Goal: Task Accomplishment & Management: Use online tool/utility

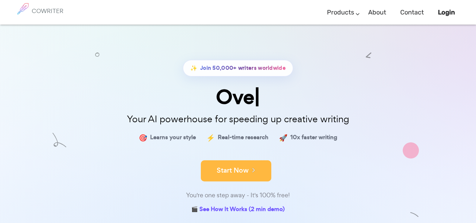
click at [223, 175] on button "Start Now" at bounding box center [236, 170] width 70 height 21
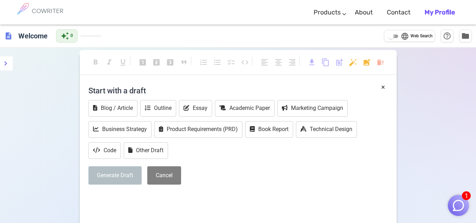
click at [392, 36] on input "language Web Search" at bounding box center [390, 36] width 25 height 8
checkbox input "true"
click at [237, 112] on button "Academic Paper" at bounding box center [245, 108] width 60 height 17
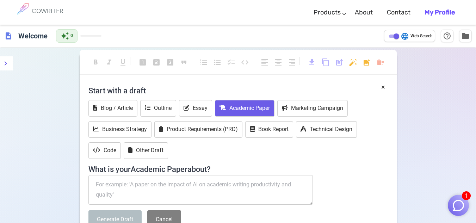
click at [257, 108] on button "Academic Paper" at bounding box center [245, 108] width 60 height 17
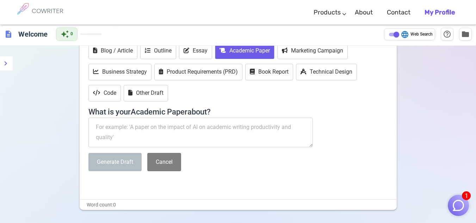
scroll to position [70, 0]
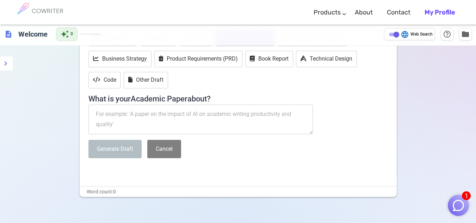
click at [155, 116] on textarea at bounding box center [200, 120] width 225 height 30
type textarea "j"
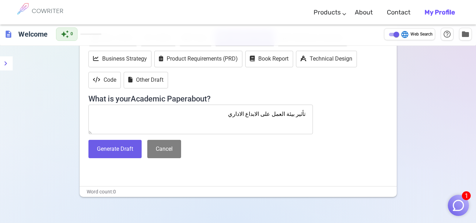
click at [246, 114] on textarea "تأثير بيئة العمل على الابداع الاداري" at bounding box center [200, 120] width 225 height 30
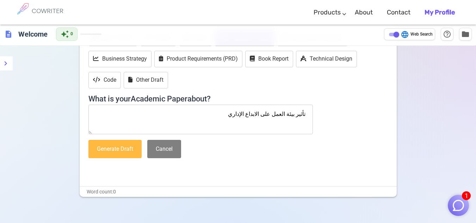
type textarea "تأثير بيئة العمل على الابداع الإداري"
click at [102, 154] on button "Generate Draft" at bounding box center [114, 149] width 53 height 19
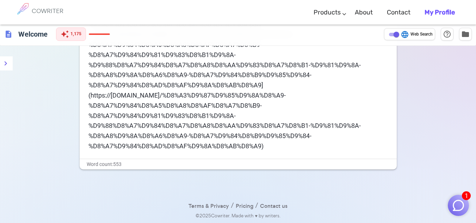
scroll to position [829, 0]
click at [269, 151] on li "[https://euromatech-me.com/%D8%A3%D9%87%D9%85%D9%8A%D8%A9-%D8%A7%D9%84%D8%A5%D8…" at bounding box center [237, 91] width 299 height 122
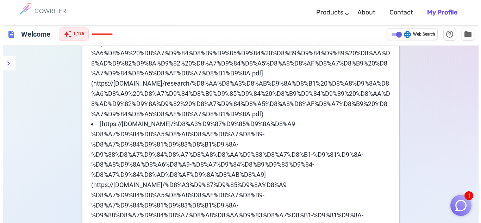
scroll to position [723, 0]
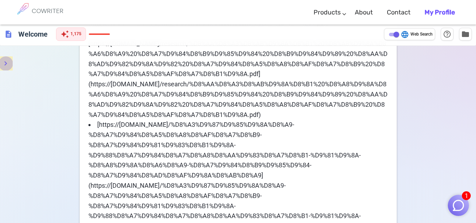
click at [7, 66] on icon "menu" at bounding box center [5, 63] width 8 height 8
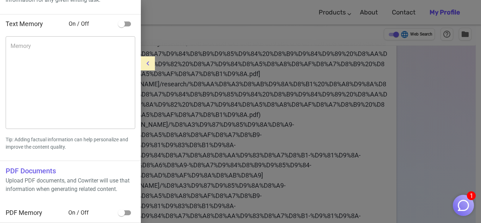
scroll to position [42, 0]
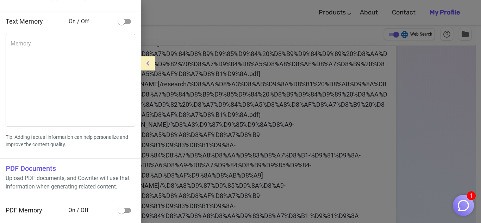
click at [127, 209] on input "checkbox" at bounding box center [121, 210] width 40 height 13
checkbox input "true"
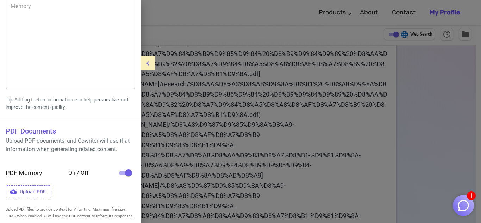
scroll to position [95, 0]
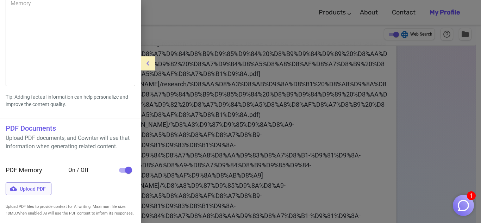
click at [32, 192] on span "Upload PDF" at bounding box center [29, 188] width 46 height 13
click at [0, 0] on input "Upload PDF" at bounding box center [0, 0] width 0 height 0
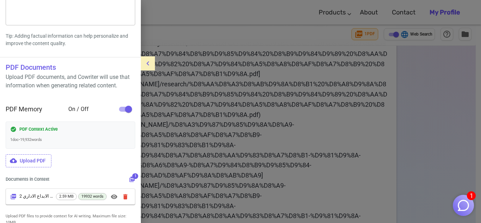
scroll to position [174, 0]
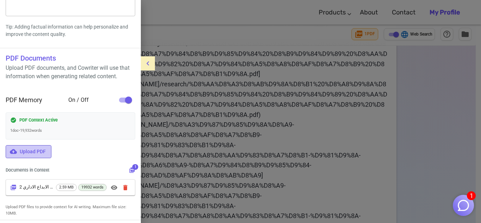
click at [37, 150] on span "Upload PDF" at bounding box center [29, 151] width 46 height 13
click at [0, 0] on input "Upload PDF" at bounding box center [0, 0] width 0 height 0
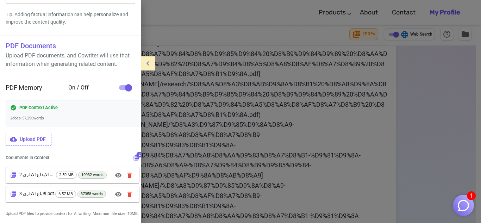
scroll to position [193, 0]
click at [29, 134] on span "Upload PDF" at bounding box center [29, 139] width 46 height 13
click at [0, 0] on input "Upload PDF" at bounding box center [0, 0] width 0 height 0
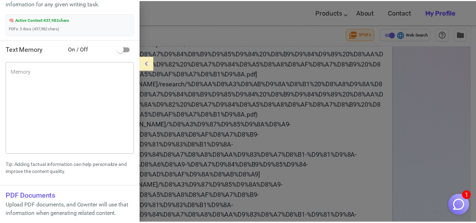
scroll to position [0, 0]
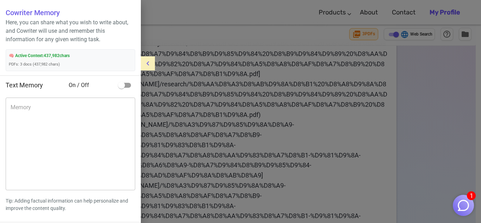
click at [176, 119] on div at bounding box center [240, 111] width 481 height 223
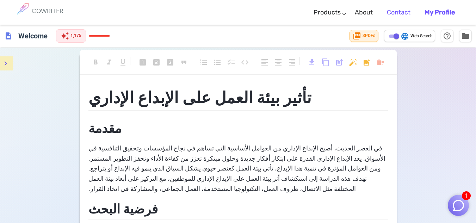
click at [403, 15] on link "Contact" at bounding box center [399, 12] width 24 height 21
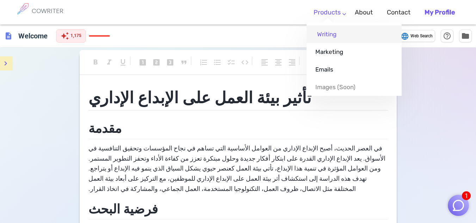
click at [334, 35] on link "Writing" at bounding box center [353, 34] width 95 height 18
click at [327, 34] on link "Writing" at bounding box center [353, 34] width 95 height 18
click at [329, 36] on link "Writing" at bounding box center [353, 34] width 95 height 18
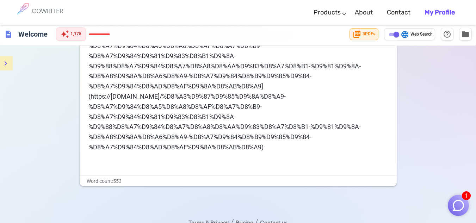
scroll to position [880, 0]
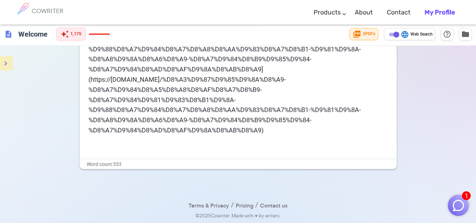
click at [261, 128] on span "[https://euromatech-me.com/%D8%A3%D9%87%D9%85%D9%8A%D8%A9-%D8%A7%D9%84%D8%A5%D8…" at bounding box center [224, 74] width 272 height 119
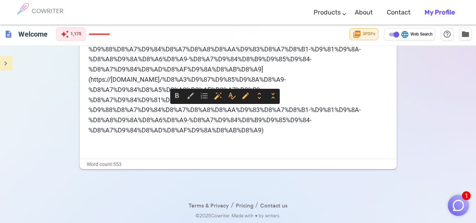
drag, startPoint x: 273, startPoint y: 135, endPoint x: 284, endPoint y: 57, distance: 78.2
click at [284, 57] on li "[https://euromatech-me.com/%D8%A3%D9%87%D9%85%D9%8A%D8%A9-%D8%A7%D9%84%D8%A5%D8…" at bounding box center [237, 75] width 299 height 122
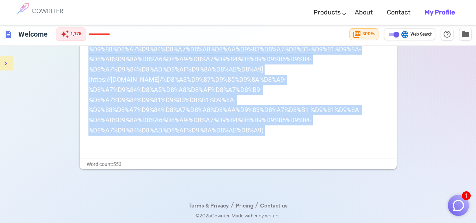
drag, startPoint x: 274, startPoint y: 96, endPoint x: 155, endPoint y: 145, distance: 129.0
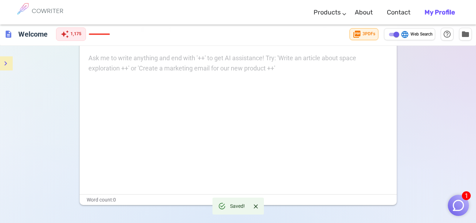
scroll to position [0, 0]
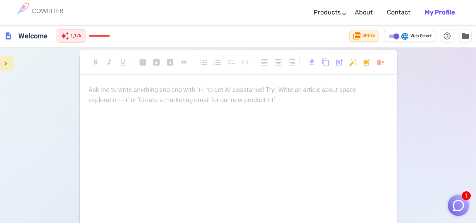
click at [102, 36] on span at bounding box center [99, 35] width 21 height 1
click at [128, 99] on div "Ask me to write anything and end with '++' to get AI assistance! Try: 'Write an…" at bounding box center [237, 95] width 299 height 20
click at [442, 12] on b "My Profile" at bounding box center [439, 12] width 30 height 8
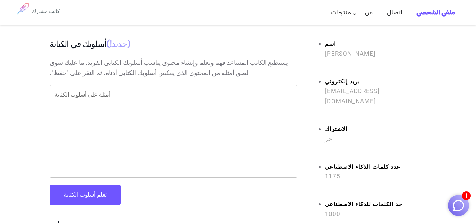
click at [86, 198] on button "تعلم أسلوب الكتابة" at bounding box center [85, 195] width 71 height 20
click at [172, 102] on textarea "أمثلة على أسلوب الكتابة" at bounding box center [174, 131] width 238 height 81
click at [99, 193] on button "تعلم أسلوب الكتابة" at bounding box center [85, 195] width 71 height 20
click at [103, 197] on button "تعلم أسلوب الكتابة" at bounding box center [85, 195] width 71 height 20
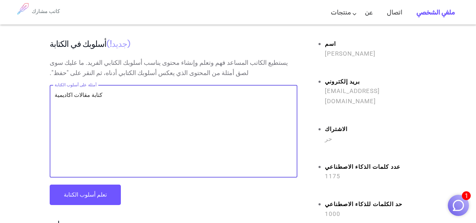
drag, startPoint x: 103, startPoint y: 99, endPoint x: 53, endPoint y: 97, distance: 50.0
click at [53, 97] on div "كتابة مقالات اكاديمية x أمثلة على أسلوب الكتابة" at bounding box center [174, 131] width 248 height 93
type textarea "academic article"
click at [64, 195] on font "تعلم أسلوب الكتابة" at bounding box center [85, 194] width 43 height 7
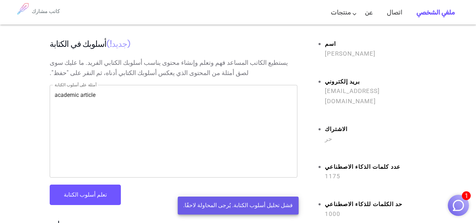
click at [64, 195] on font "تعلم أسلوب الكتابة" at bounding box center [85, 194] width 43 height 7
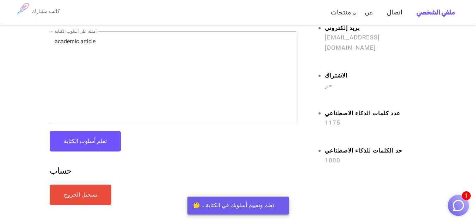
scroll to position [90, 0]
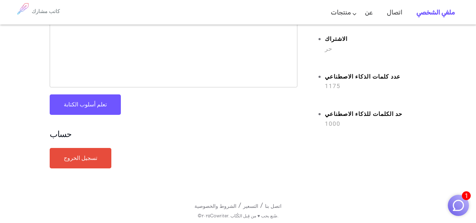
click at [90, 105] on font "تعلم أسلوب الكتابة" at bounding box center [85, 104] width 43 height 7
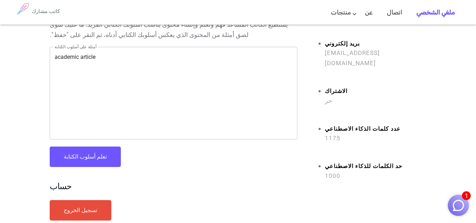
scroll to position [0, 0]
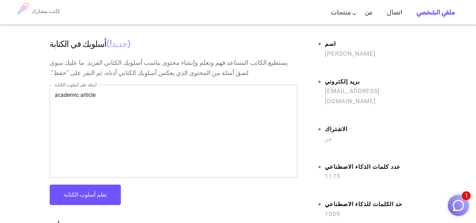
click at [101, 189] on button "تعلم أسلوب الكتابة" at bounding box center [85, 195] width 71 height 20
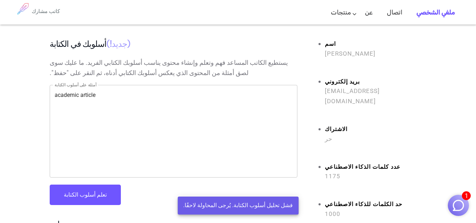
click at [446, 12] on font "ملفي الشخصي" at bounding box center [435, 12] width 38 height 8
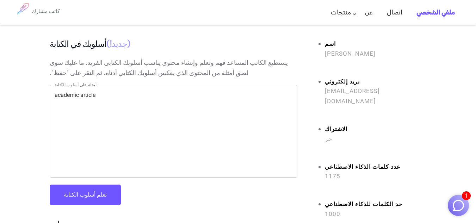
click at [446, 12] on font "ملفي الشخصي" at bounding box center [435, 12] width 38 height 8
